Goal: Leave review/rating: Leave review/rating

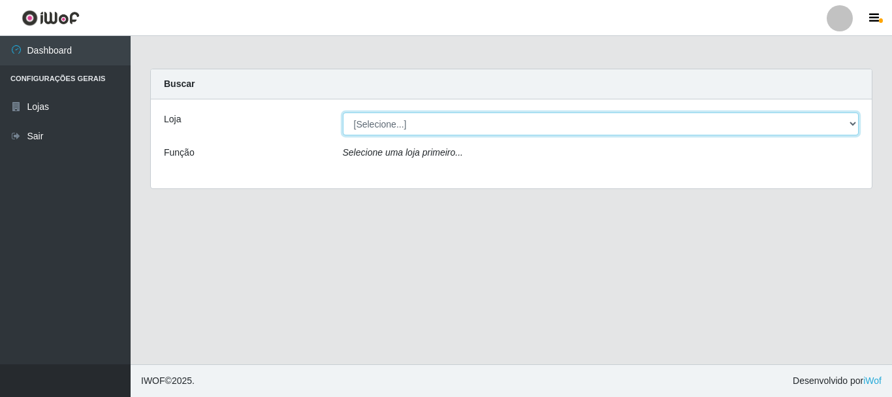
click at [850, 119] on select "[Selecione...] Nordestão - Alecrim" at bounding box center [601, 123] width 517 height 23
select select "453"
click at [343, 112] on select "[Selecione...] Nordestão - Alecrim" at bounding box center [601, 123] width 517 height 23
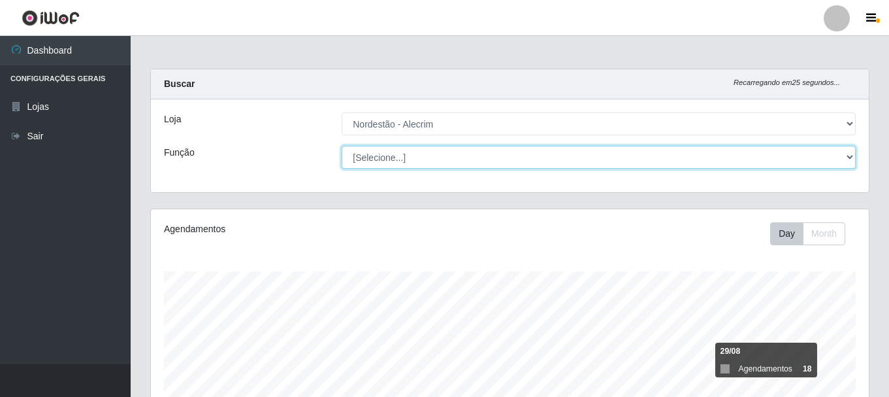
click at [844, 155] on select "[Selecione...] Balconista + Balconista de Padaria Balconista de Padaria ++ Emba…" at bounding box center [599, 157] width 514 height 23
select select "1"
click at [342, 146] on select "[Selecione...] Balconista + Balconista de Padaria Balconista de Padaria ++ Emba…" at bounding box center [599, 157] width 514 height 23
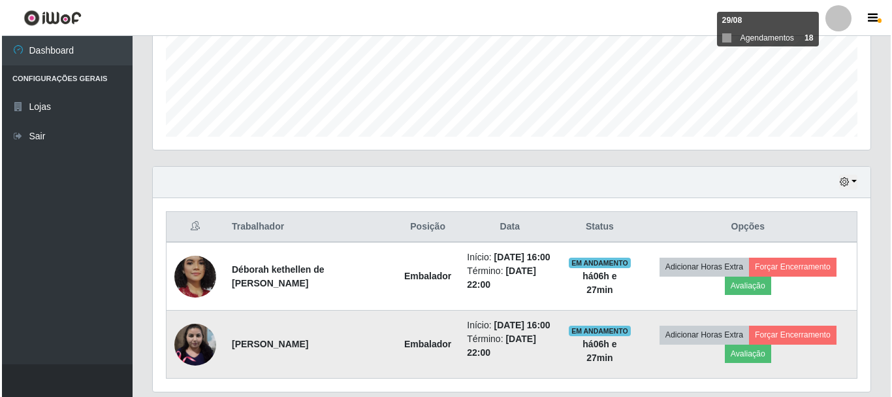
scroll to position [392, 0]
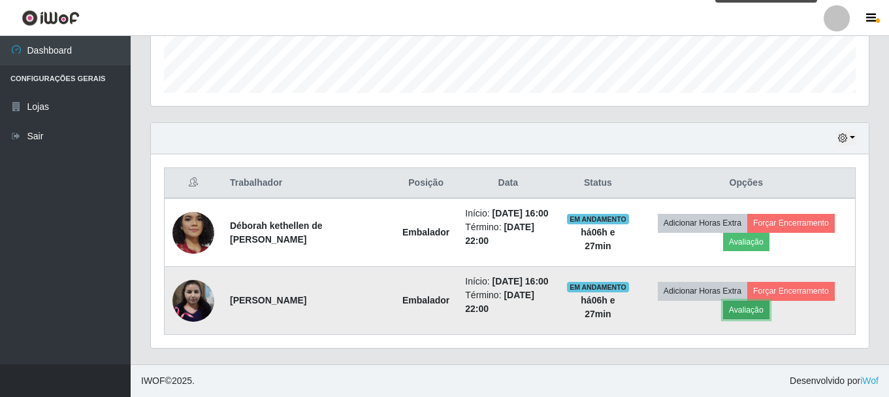
click at [747, 310] on button "Avaliação" at bounding box center [746, 310] width 46 height 18
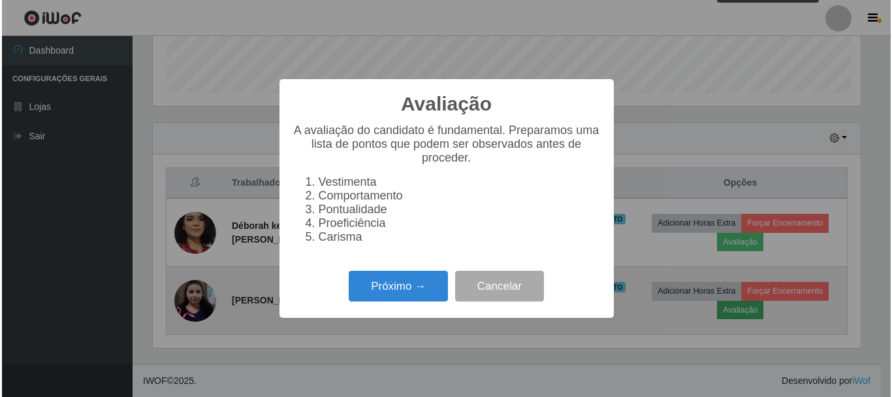
scroll to position [271, 711]
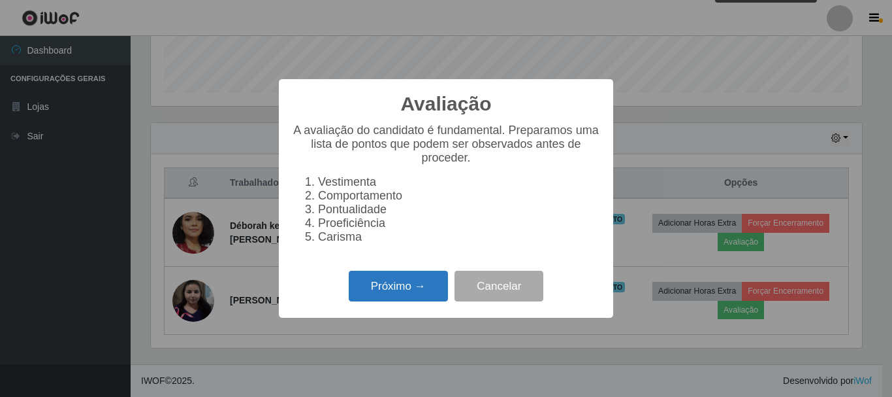
click at [392, 296] on button "Próximo →" at bounding box center [398, 285] width 99 height 31
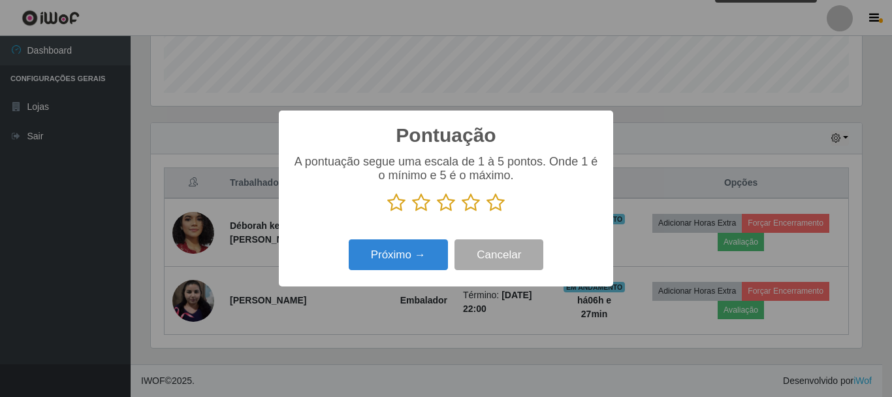
scroll to position [653022, 652582]
click at [494, 203] on icon at bounding box center [496, 203] width 18 height 20
click at [487, 212] on input "radio" at bounding box center [487, 212] width 0 height 0
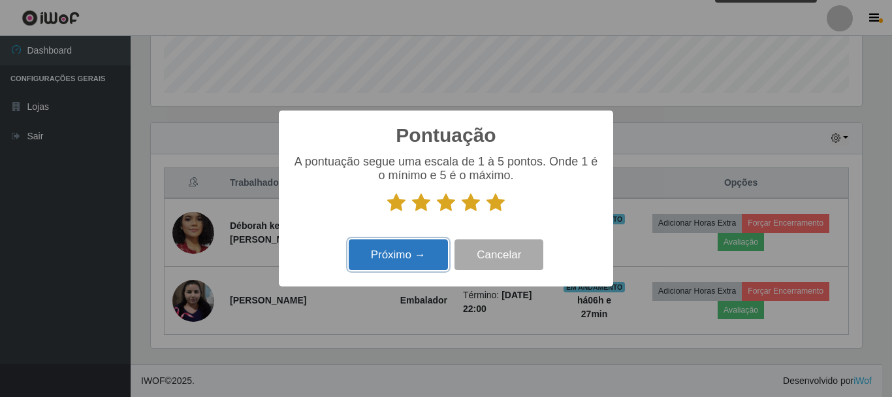
click at [417, 253] on button "Próximo →" at bounding box center [398, 254] width 99 height 31
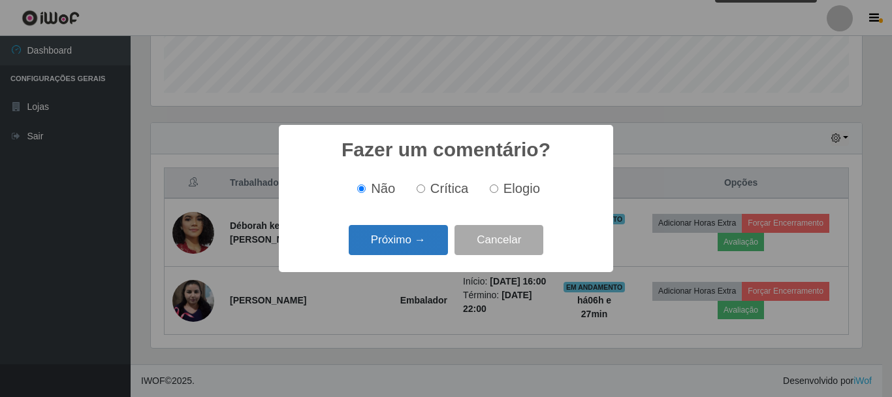
click at [416, 240] on button "Próximo →" at bounding box center [398, 240] width 99 height 31
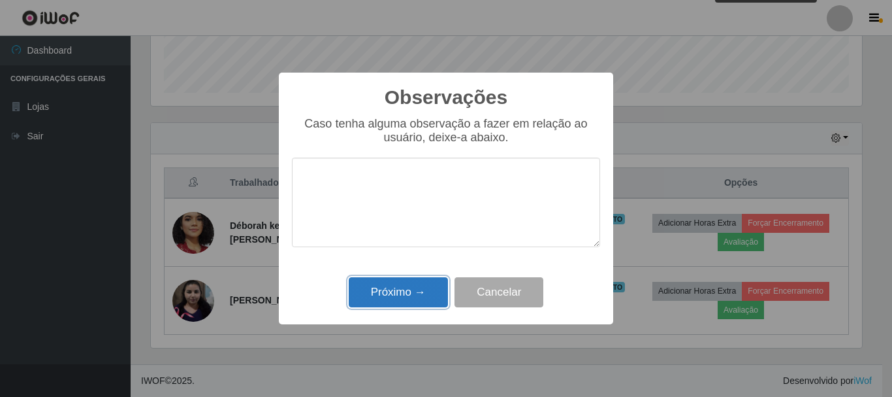
click at [410, 288] on button "Próximo →" at bounding box center [398, 292] width 99 height 31
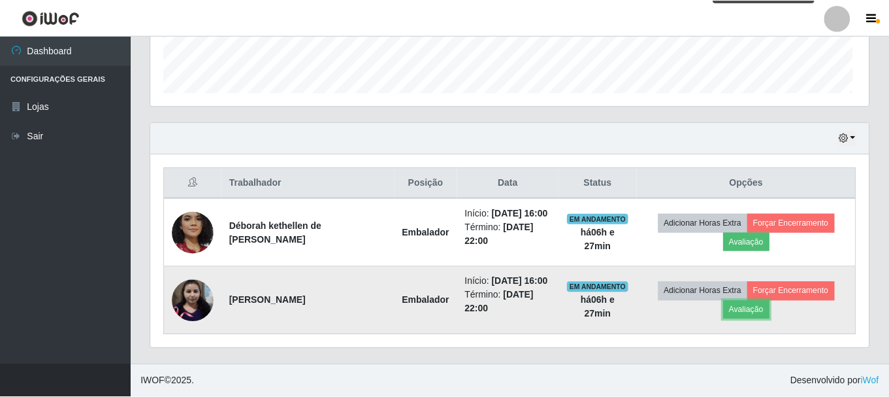
scroll to position [271, 718]
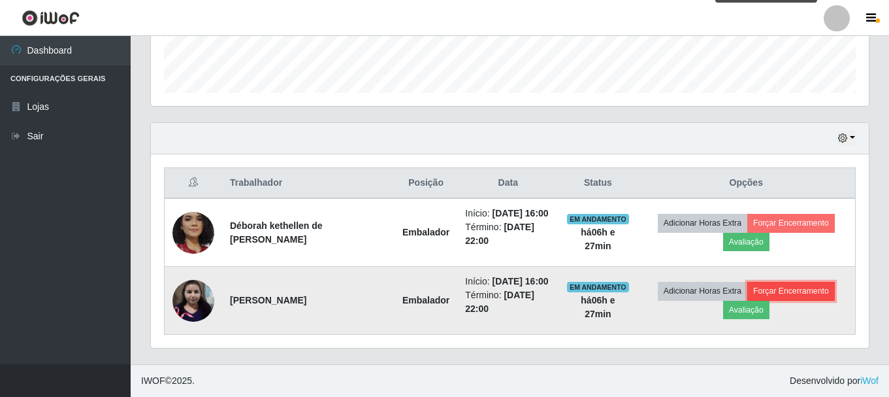
click at [772, 289] on button "Forçar Encerramento" at bounding box center [791, 291] width 88 height 18
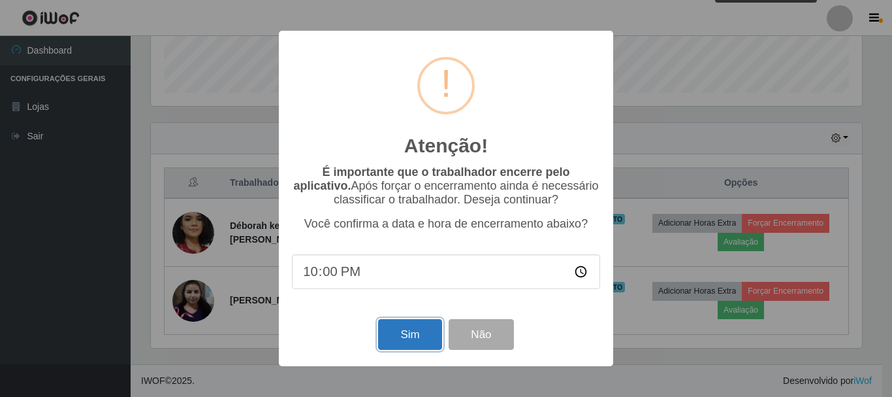
click at [404, 328] on button "Sim" at bounding box center [409, 334] width 63 height 31
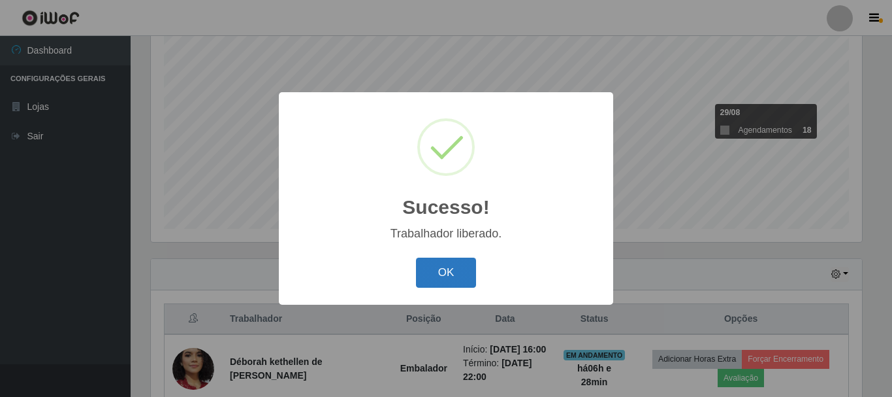
click at [443, 273] on button "OK" at bounding box center [446, 272] width 61 height 31
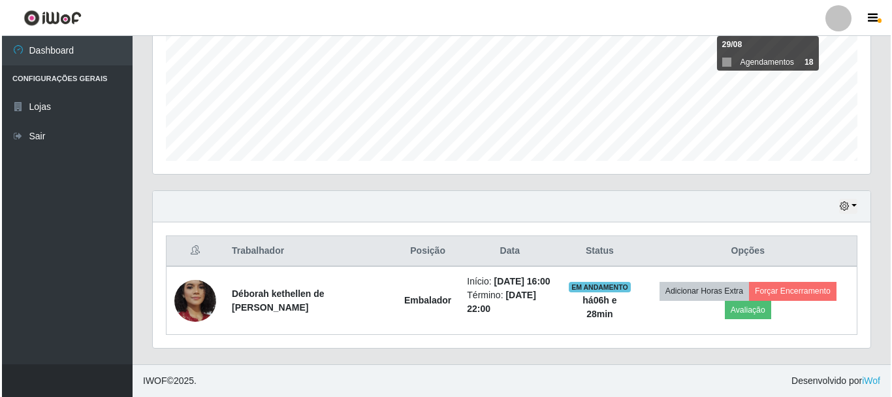
scroll to position [320, 0]
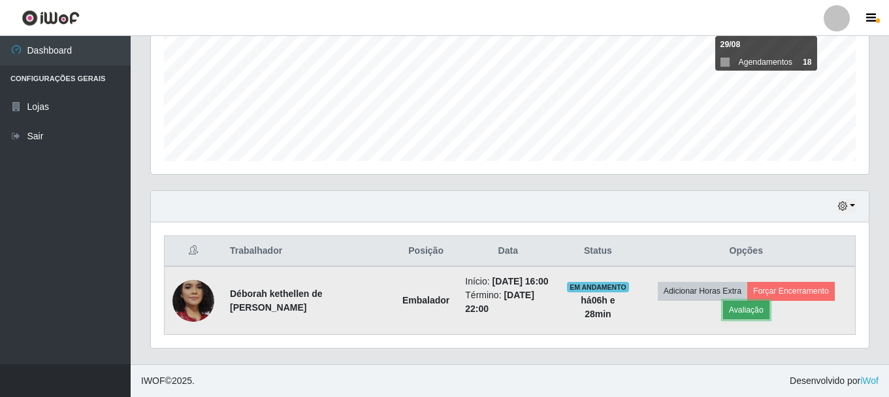
click at [745, 301] on button "Avaliação" at bounding box center [746, 310] width 46 height 18
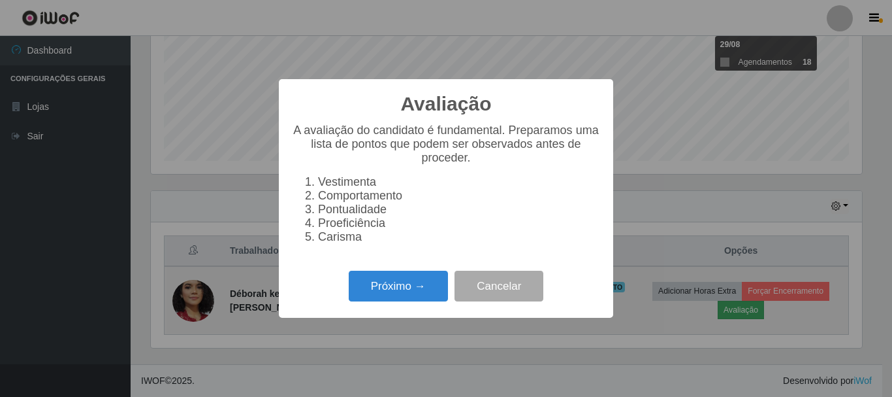
scroll to position [271, 711]
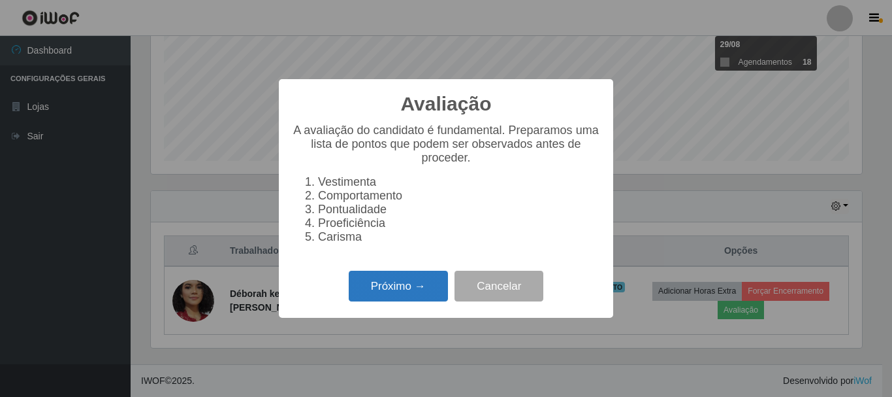
click at [422, 286] on button "Próximo →" at bounding box center [398, 285] width 99 height 31
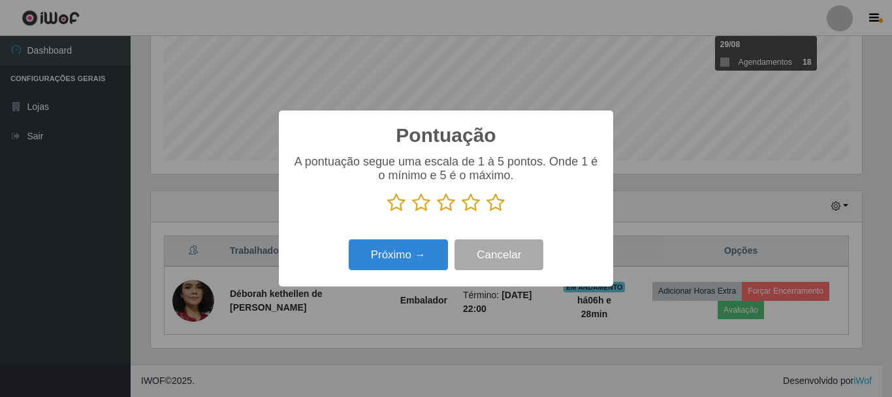
scroll to position [653022, 652582]
click at [498, 206] on icon at bounding box center [496, 203] width 18 height 20
click at [487, 212] on input "radio" at bounding box center [487, 212] width 0 height 0
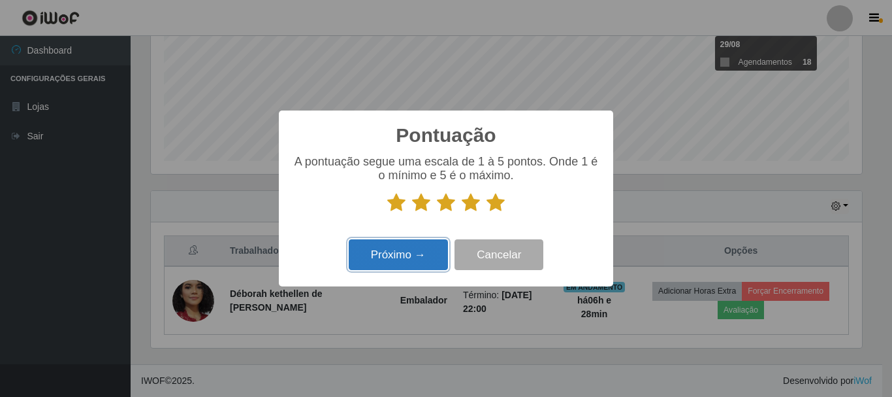
click at [431, 261] on button "Próximo →" at bounding box center [398, 254] width 99 height 31
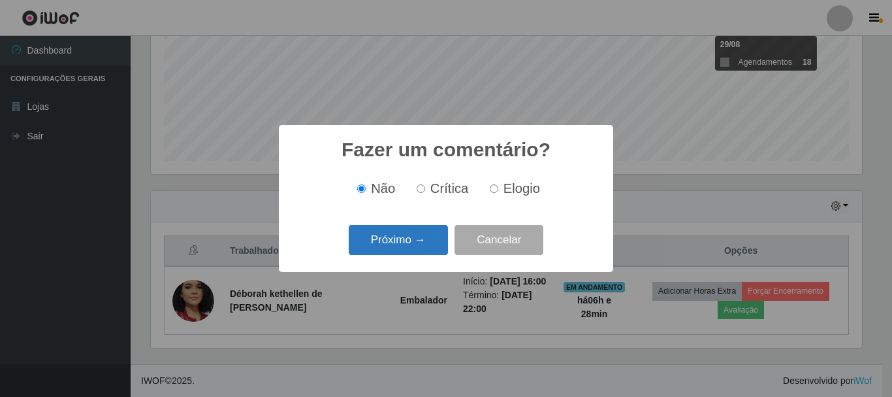
click at [417, 235] on button "Próximo →" at bounding box center [398, 240] width 99 height 31
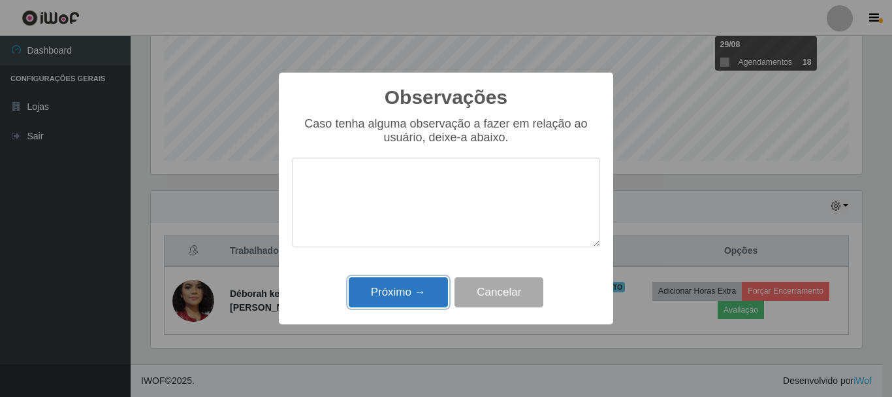
click at [424, 295] on button "Próximo →" at bounding box center [398, 292] width 99 height 31
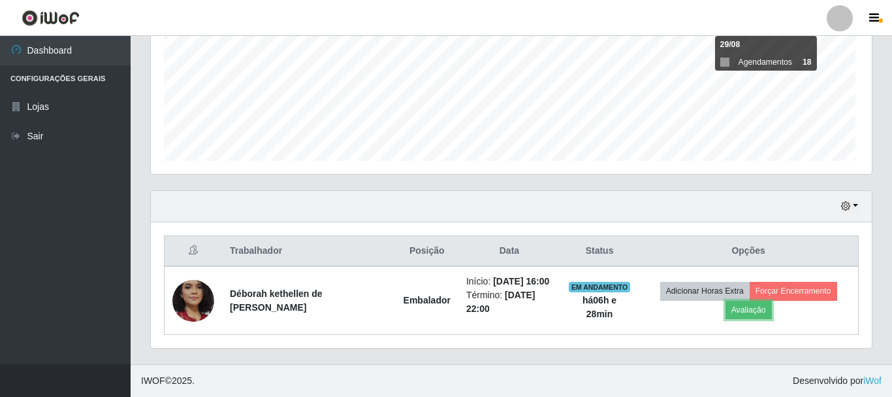
scroll to position [0, 0]
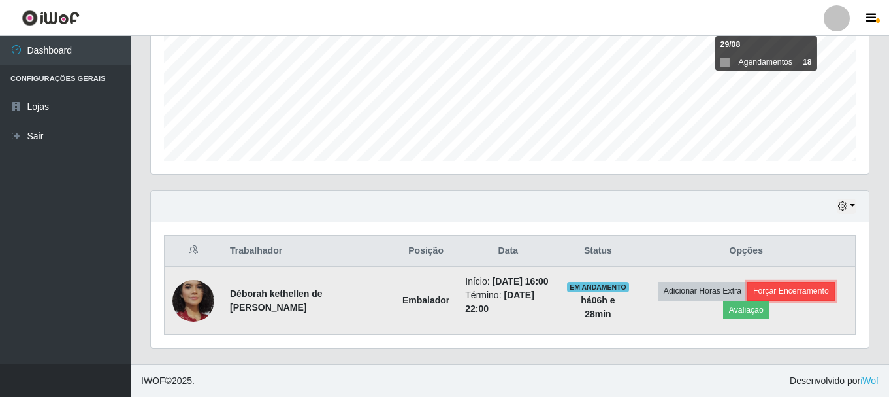
click at [777, 282] on button "Forçar Encerramento" at bounding box center [791, 291] width 88 height 18
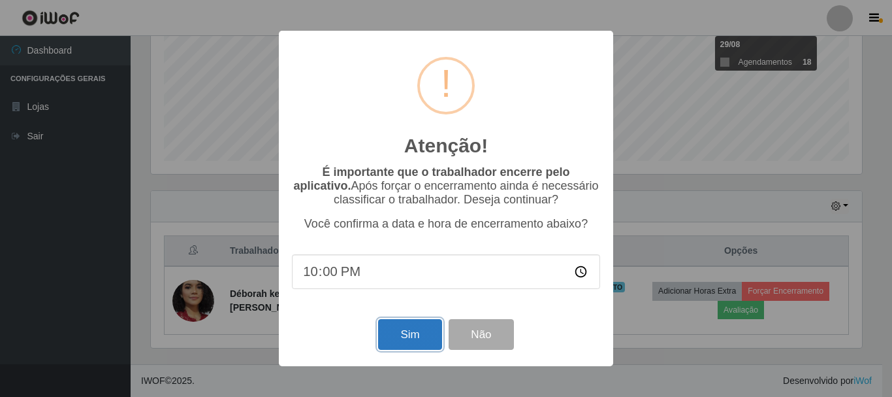
click at [421, 332] on button "Sim" at bounding box center [409, 334] width 63 height 31
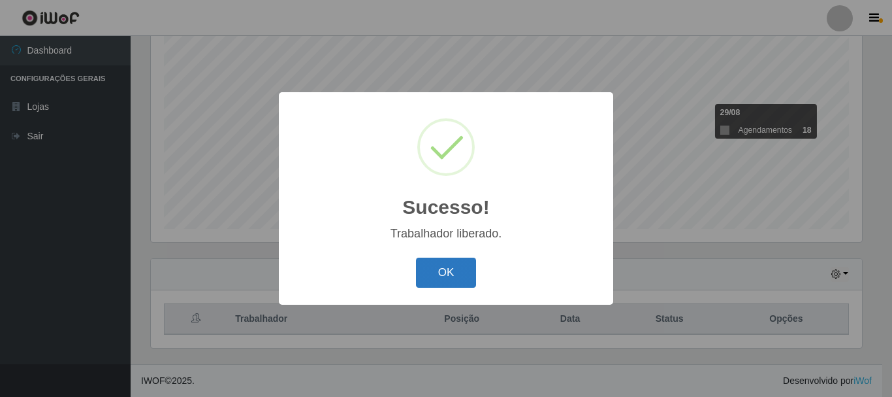
click at [461, 272] on button "OK" at bounding box center [446, 272] width 61 height 31
